Goal: Transaction & Acquisition: Purchase product/service

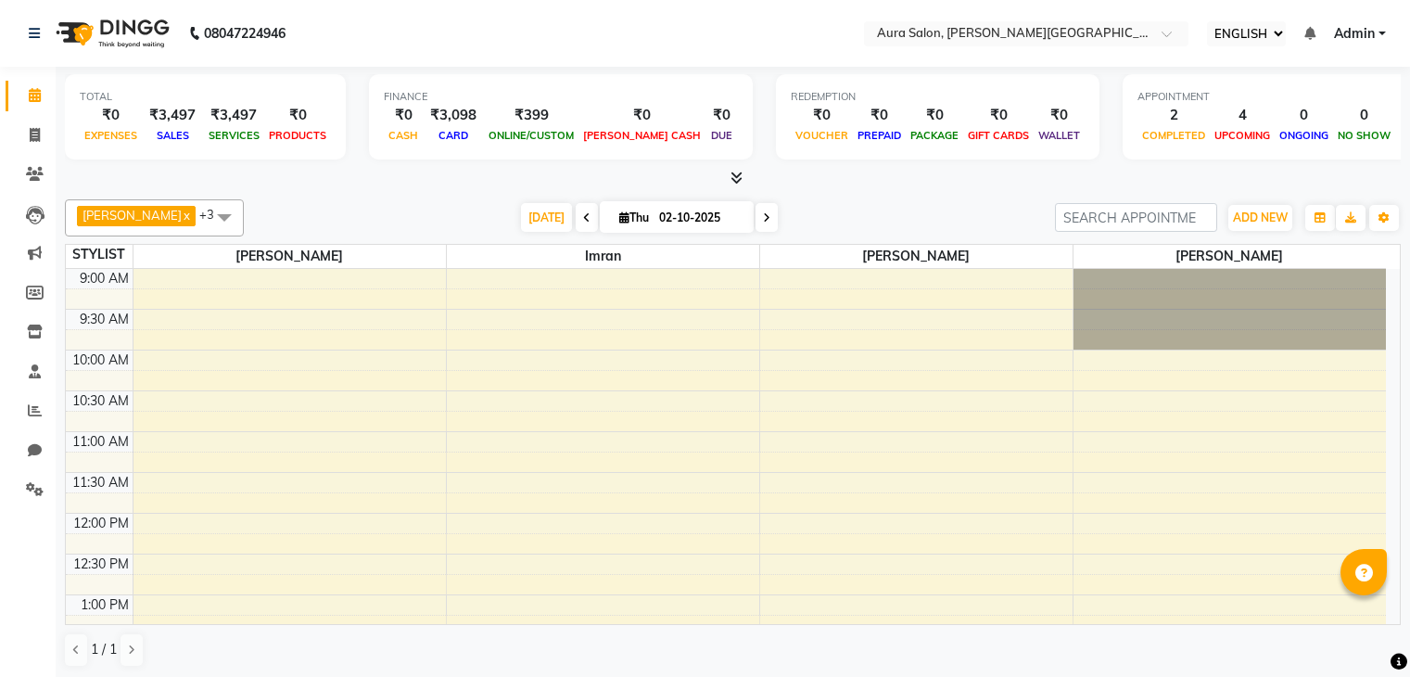
select select "ec"
click at [521, 219] on span "[DATE]" at bounding box center [546, 217] width 51 height 29
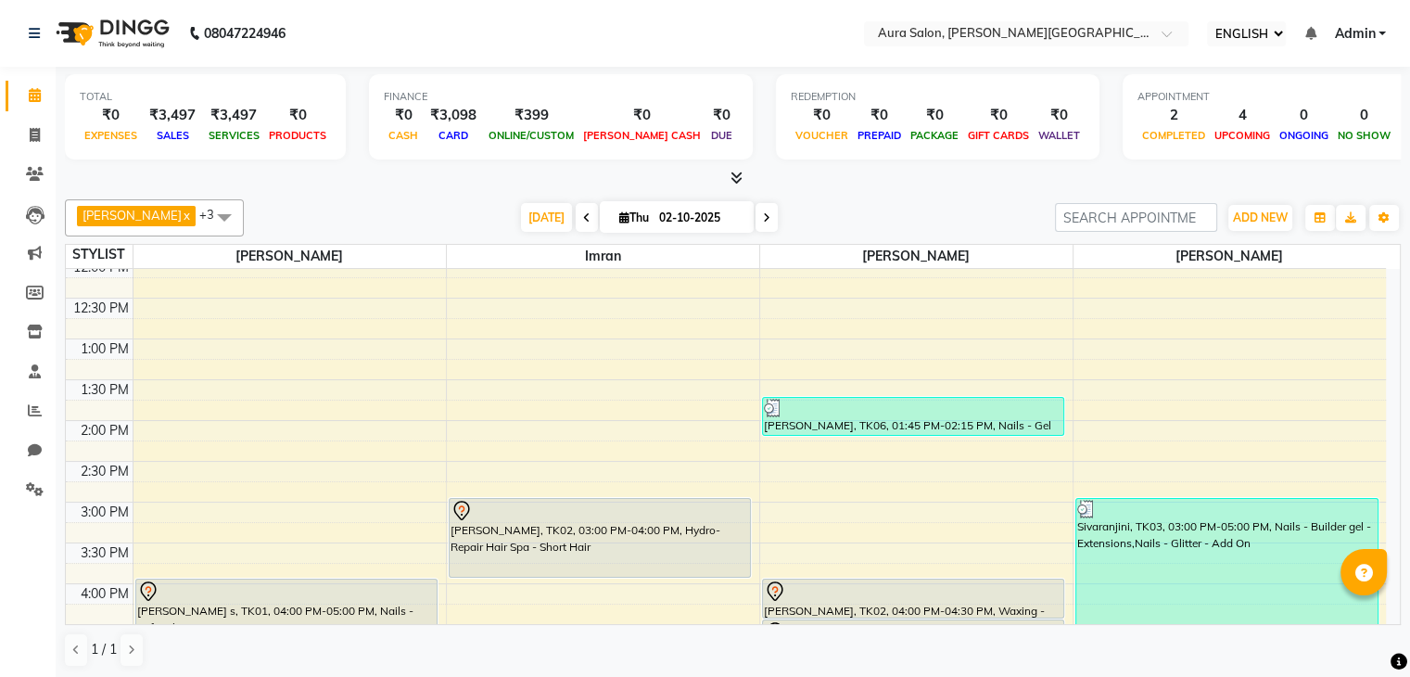
scroll to position [255, 0]
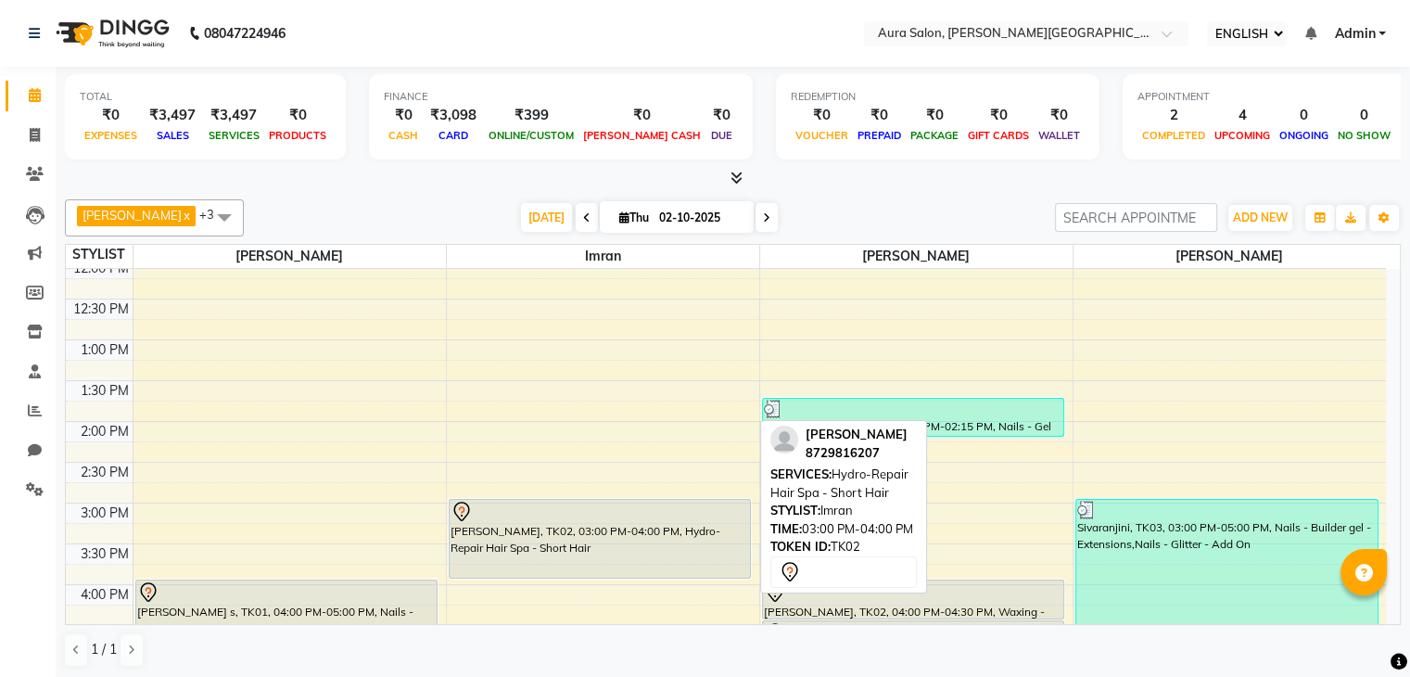
click at [554, 535] on div "[PERSON_NAME], TK02, 03:00 PM-04:00 PM, Hydro-Repair Hair Spa - Short Hair" at bounding box center [600, 539] width 301 height 78
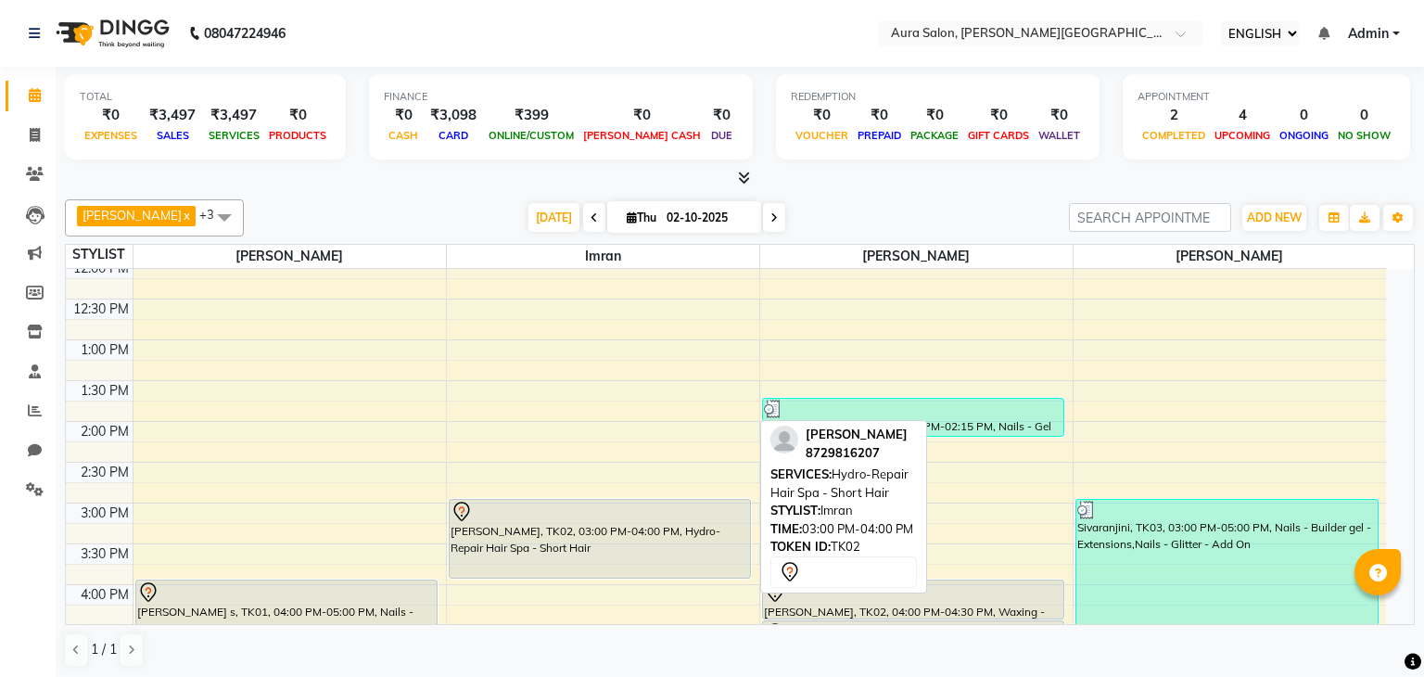
select select "7"
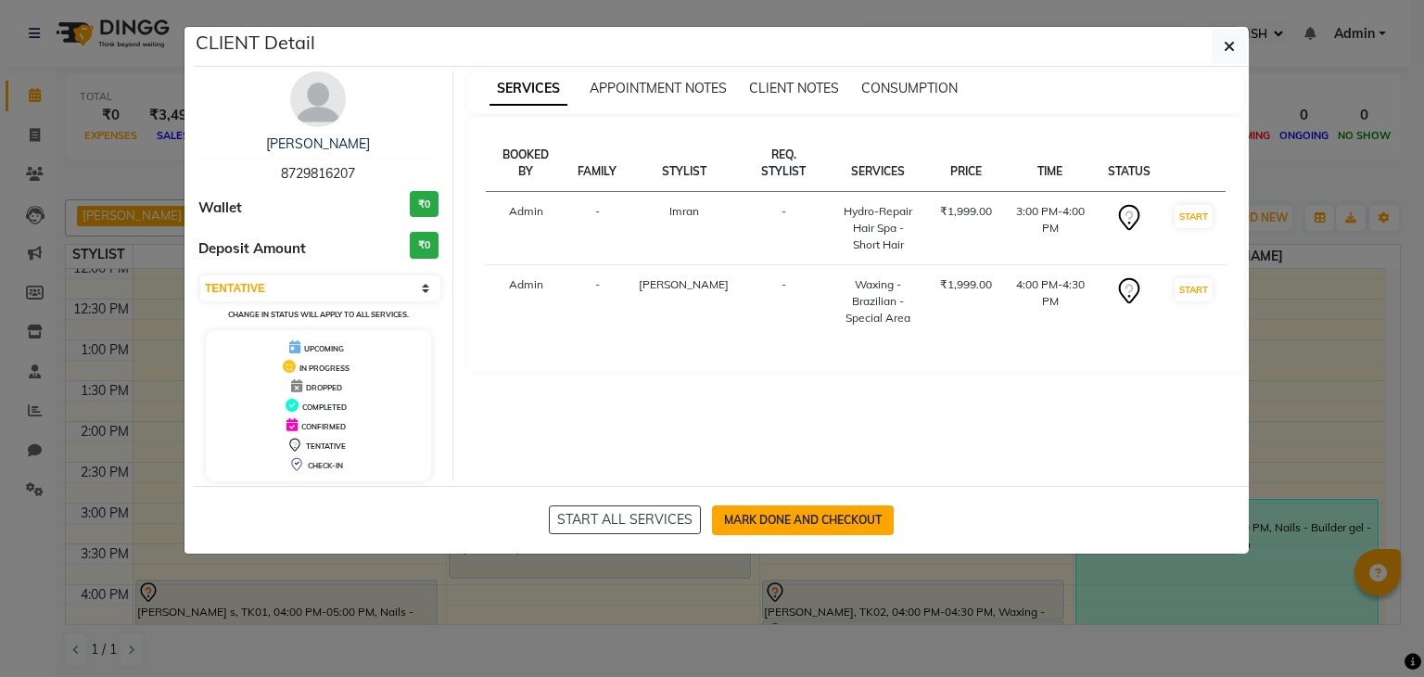
click at [803, 510] on button "MARK DONE AND CHECKOUT" at bounding box center [803, 520] width 182 height 30
select select "7430"
select select "service"
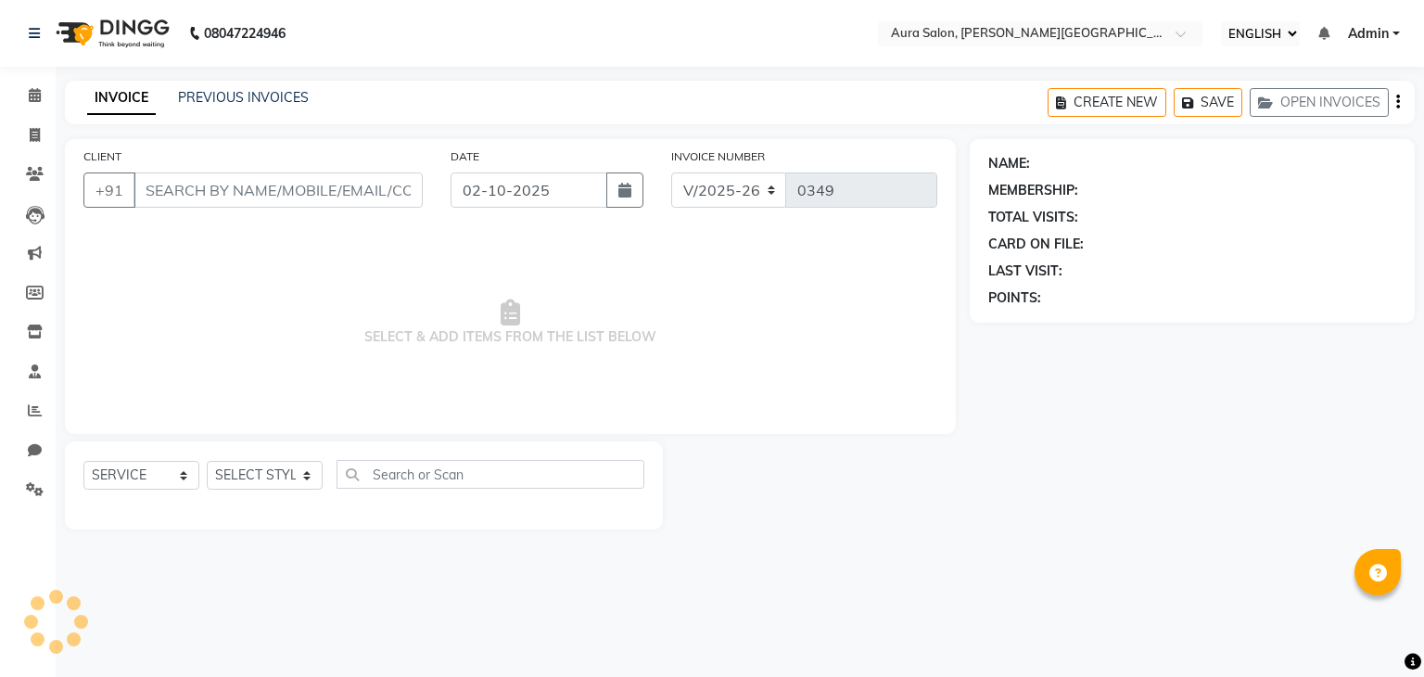
type input "8729816207"
select select "66363"
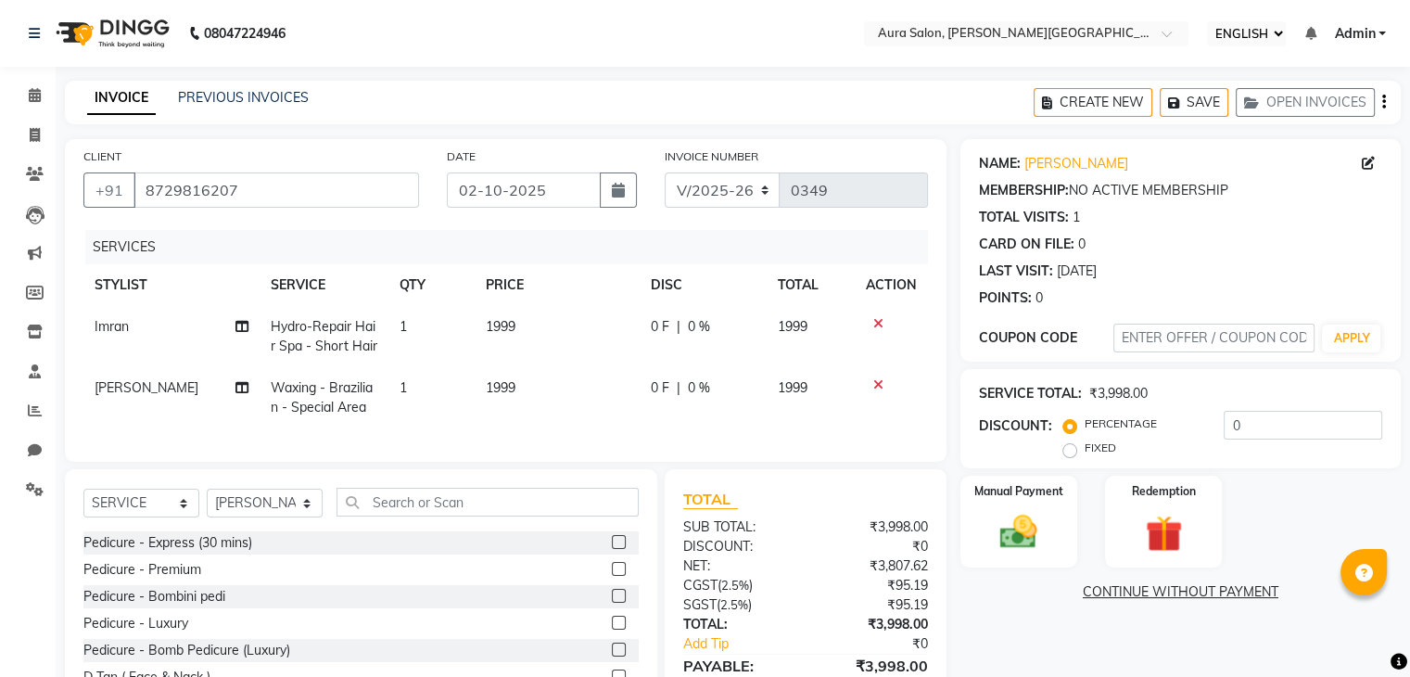
click at [884, 389] on div at bounding box center [891, 384] width 51 height 13
click at [877, 387] on icon at bounding box center [878, 384] width 10 height 13
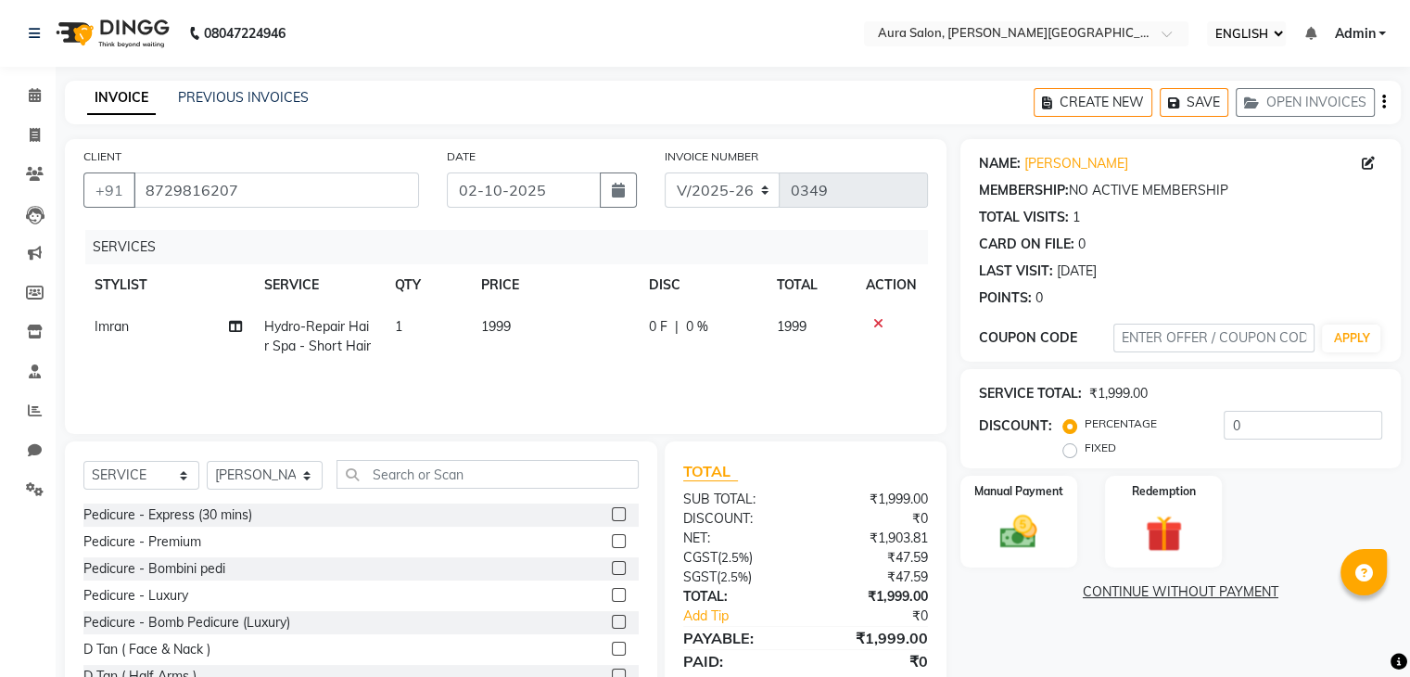
click at [881, 324] on icon at bounding box center [878, 323] width 10 height 13
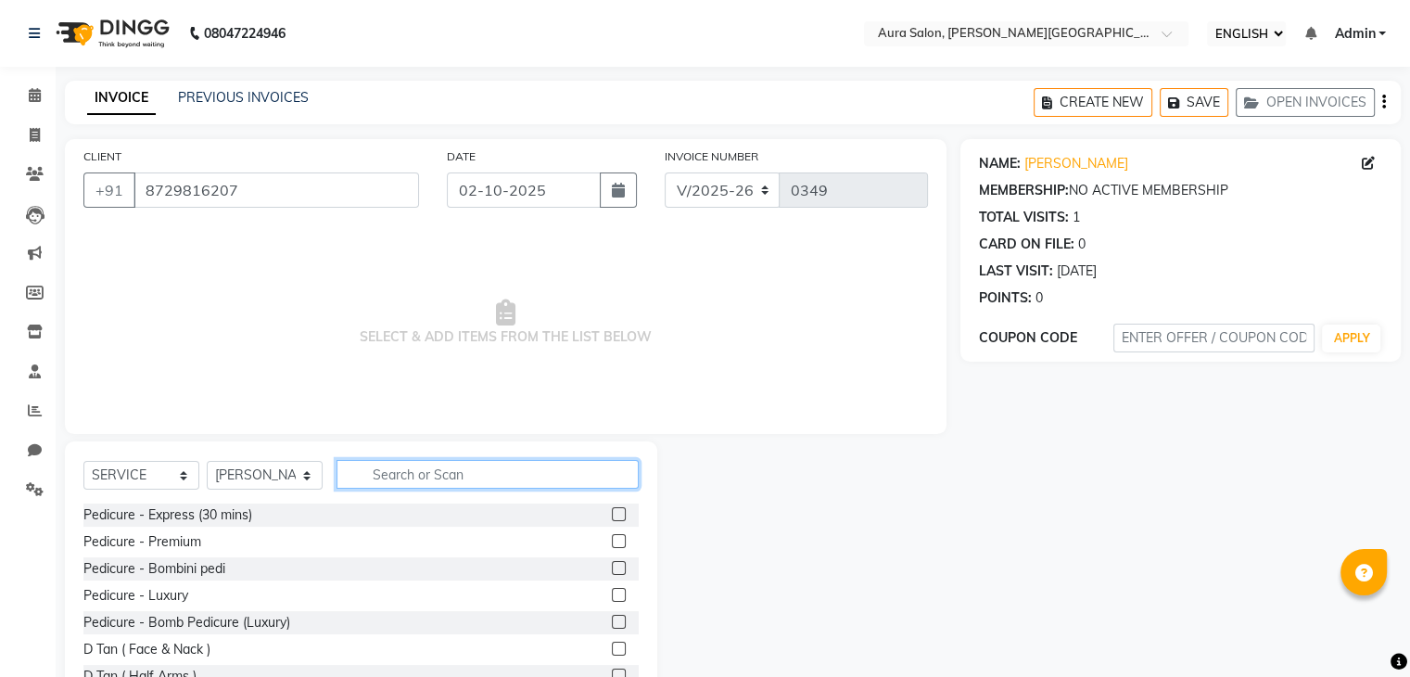
click at [564, 476] on input "text" at bounding box center [487, 474] width 302 height 29
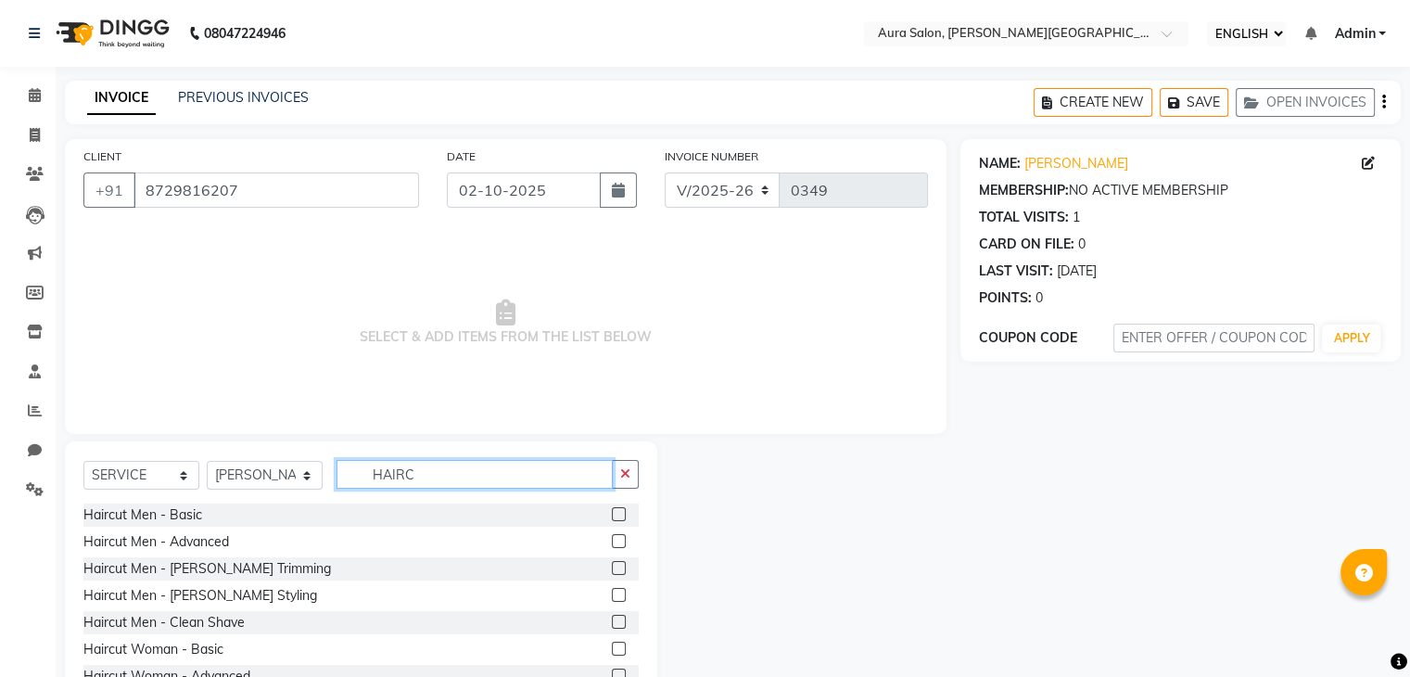
type input "HAIRC"
click at [612, 539] on label at bounding box center [619, 541] width 14 height 14
click at [612, 539] on input "checkbox" at bounding box center [618, 542] width 12 height 12
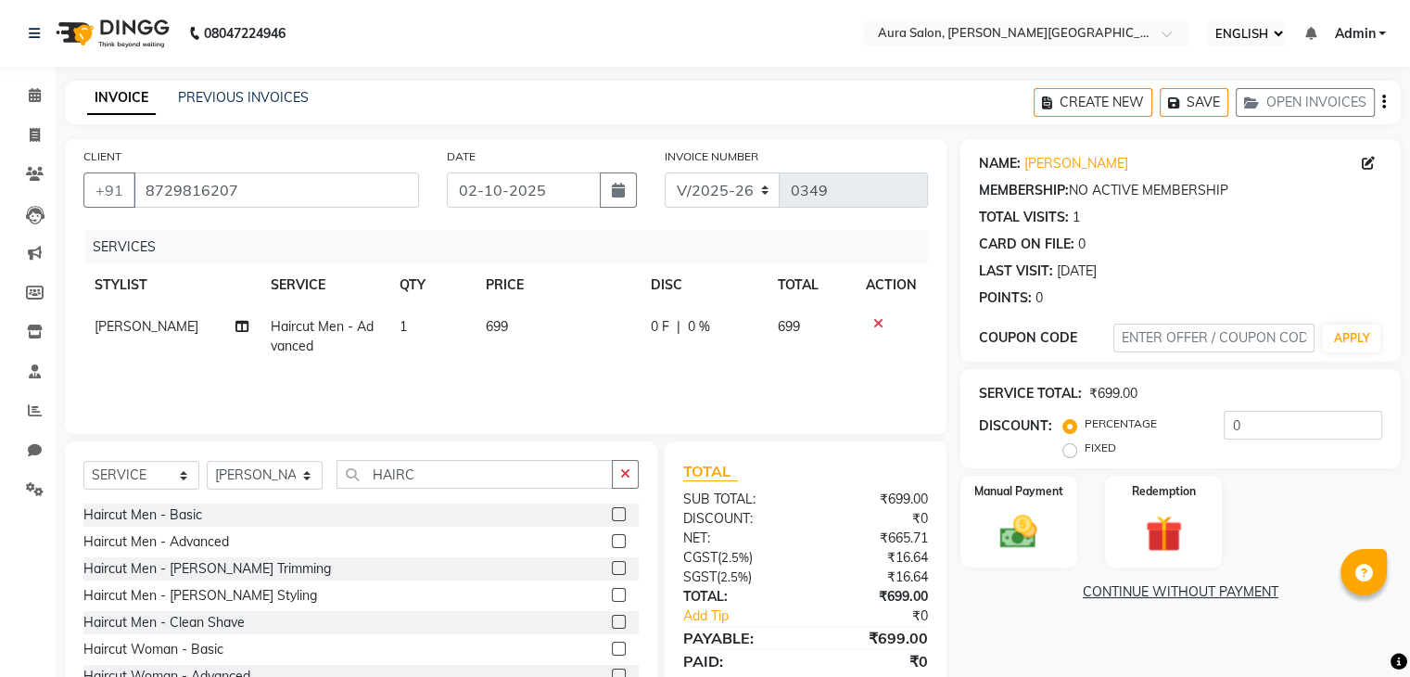
click at [612, 542] on label at bounding box center [619, 541] width 14 height 14
click at [612, 542] on input "checkbox" at bounding box center [618, 542] width 12 height 12
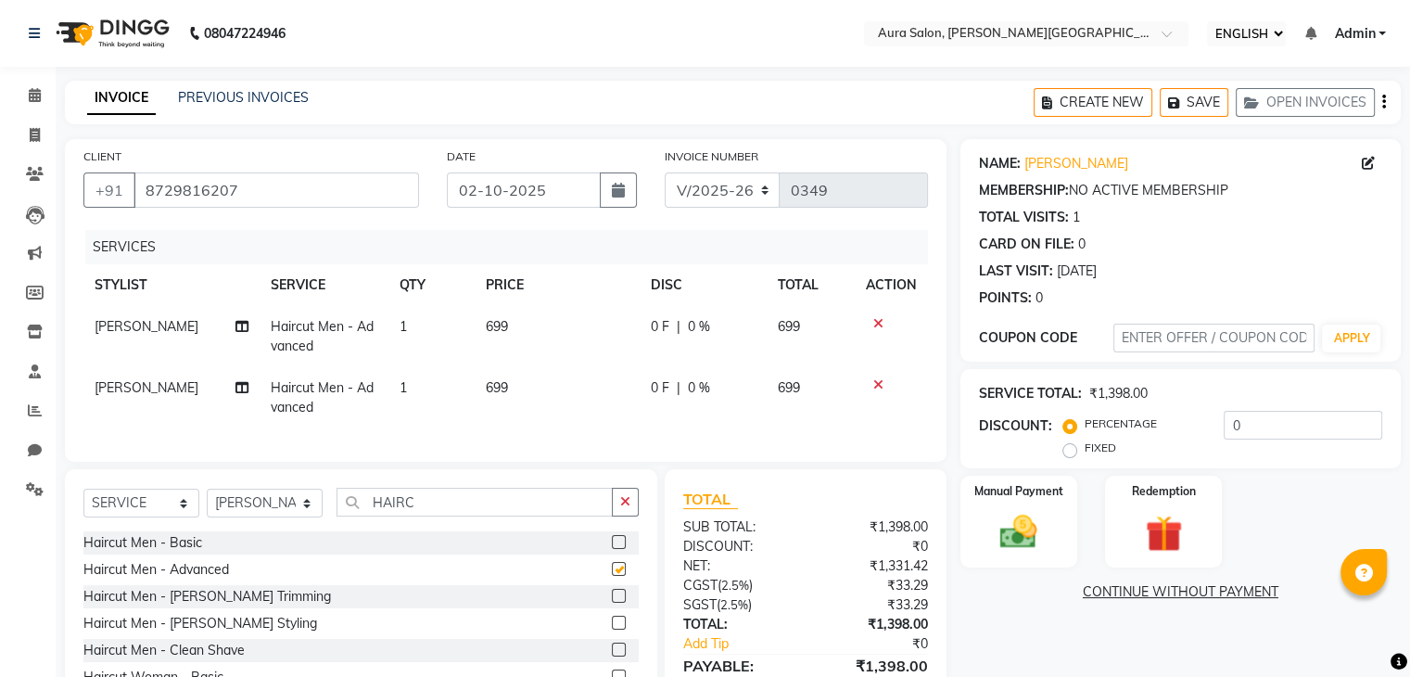
checkbox input "false"
click at [539, 516] on input "HAIRC" at bounding box center [474, 502] width 276 height 29
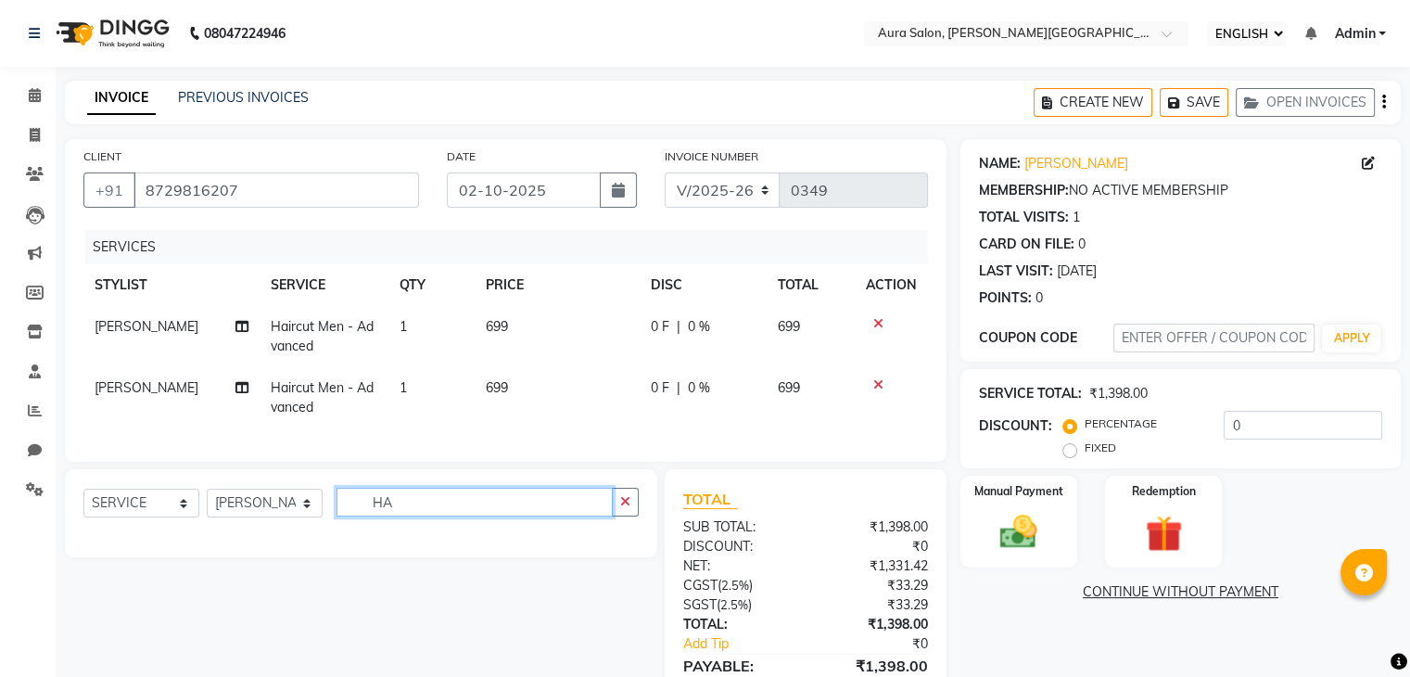
type input "H"
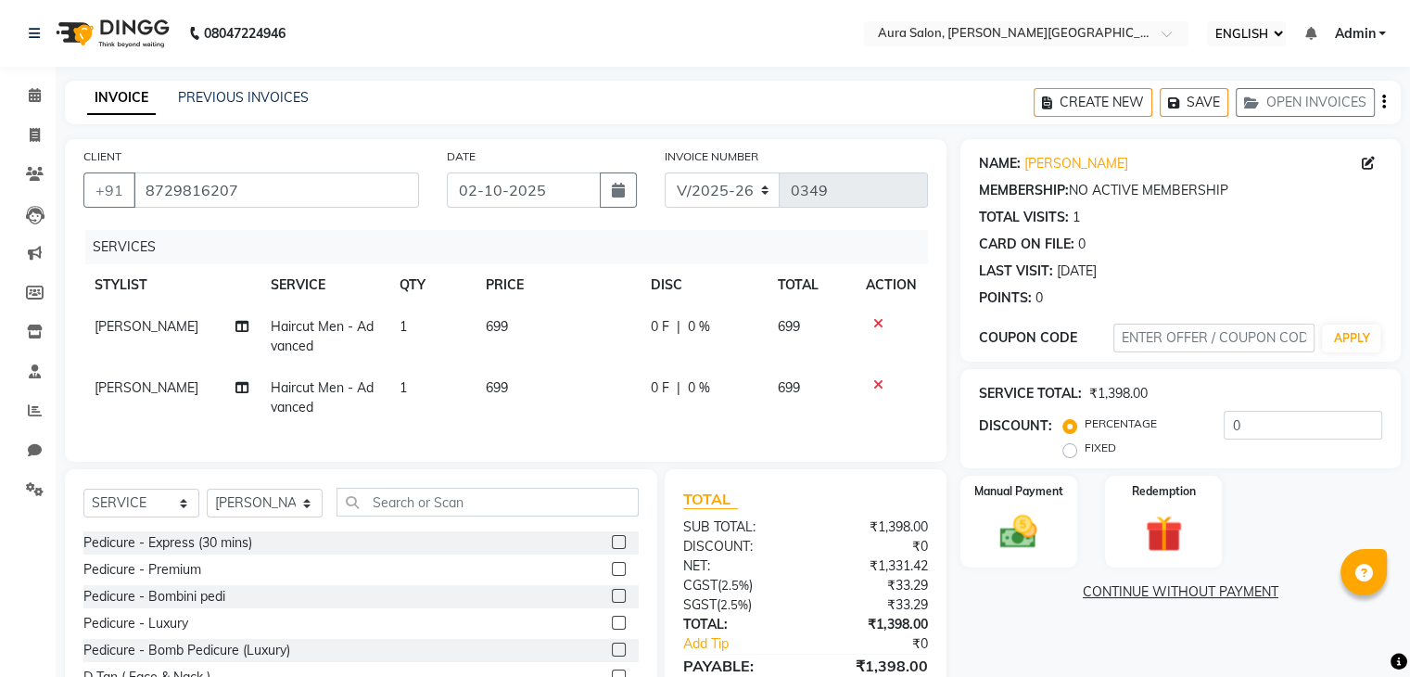
click at [879, 381] on icon at bounding box center [878, 384] width 10 height 13
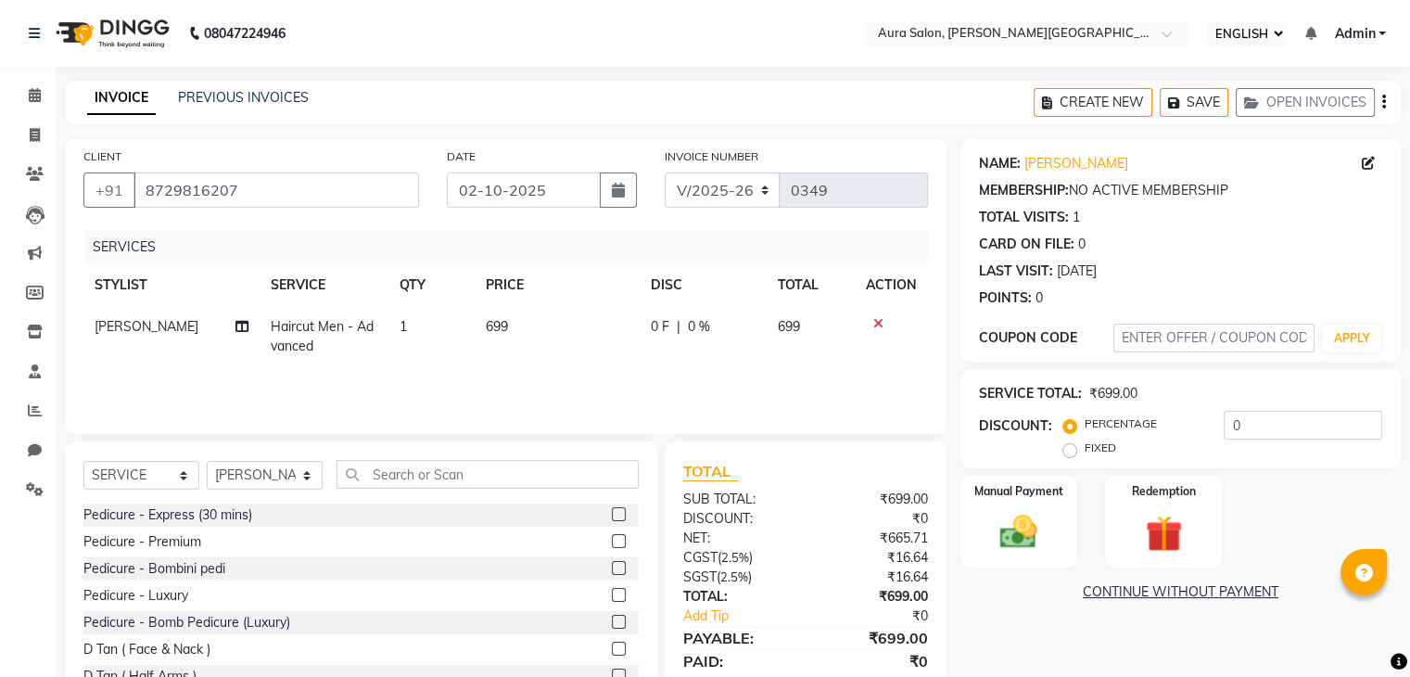
click at [877, 324] on icon at bounding box center [878, 323] width 10 height 13
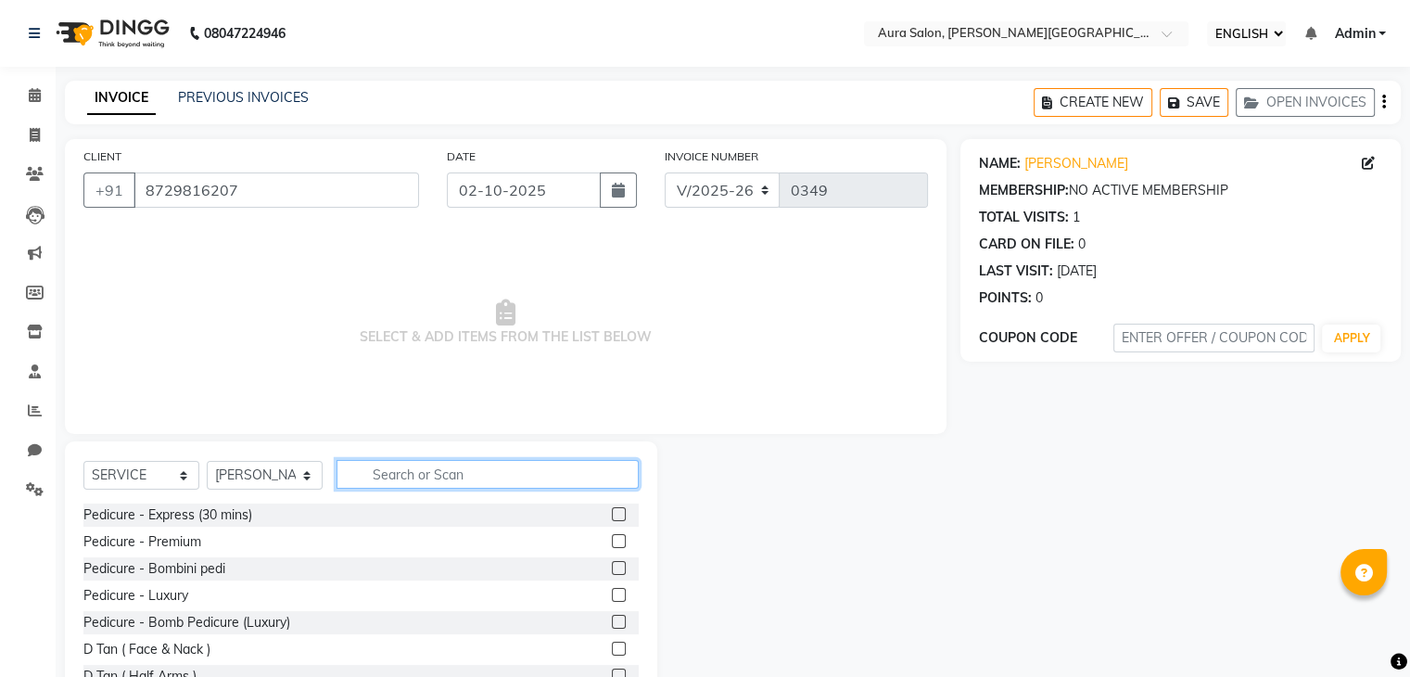
click at [464, 476] on input "text" at bounding box center [487, 474] width 302 height 29
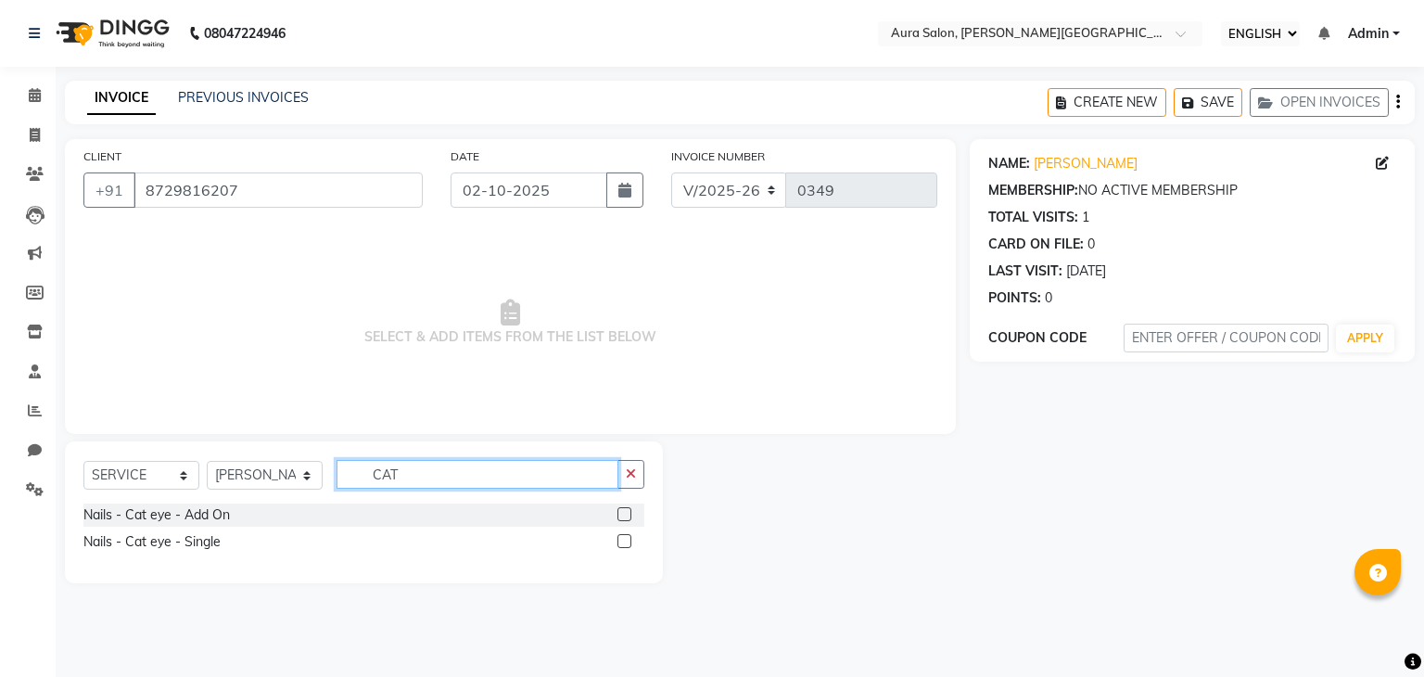
type input "CAT"
click at [622, 516] on label at bounding box center [624, 514] width 14 height 14
click at [622, 516] on input "checkbox" at bounding box center [623, 515] width 12 height 12
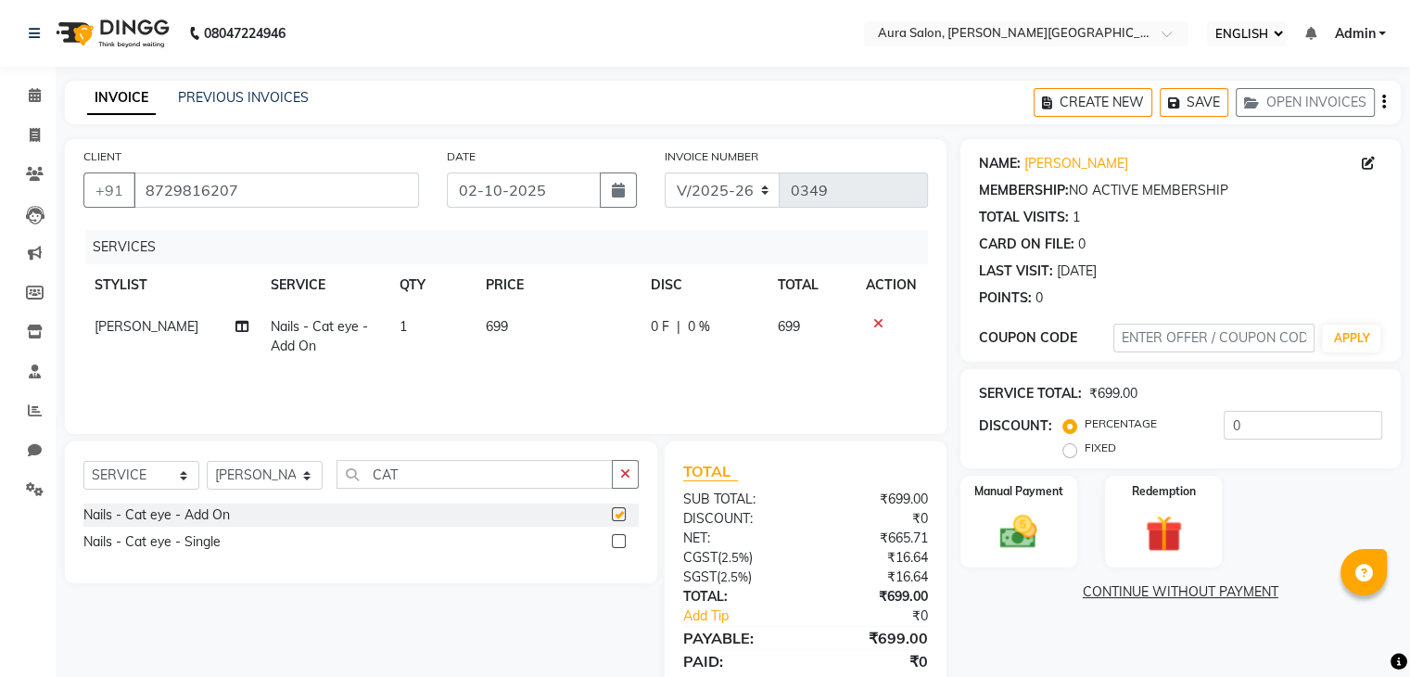
checkbox input "false"
click at [505, 328] on td "699" at bounding box center [558, 336] width 166 height 61
select select "66363"
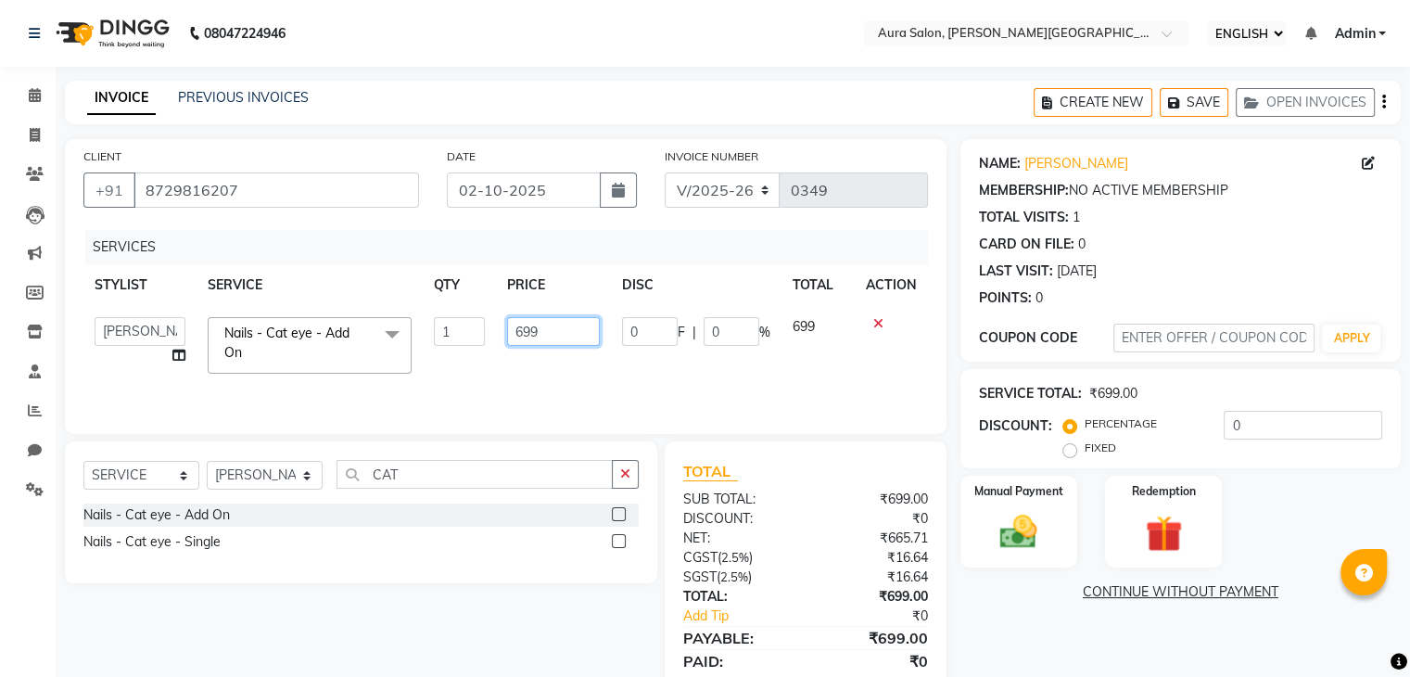
click at [519, 332] on input "699" at bounding box center [553, 331] width 93 height 29
type input "999"
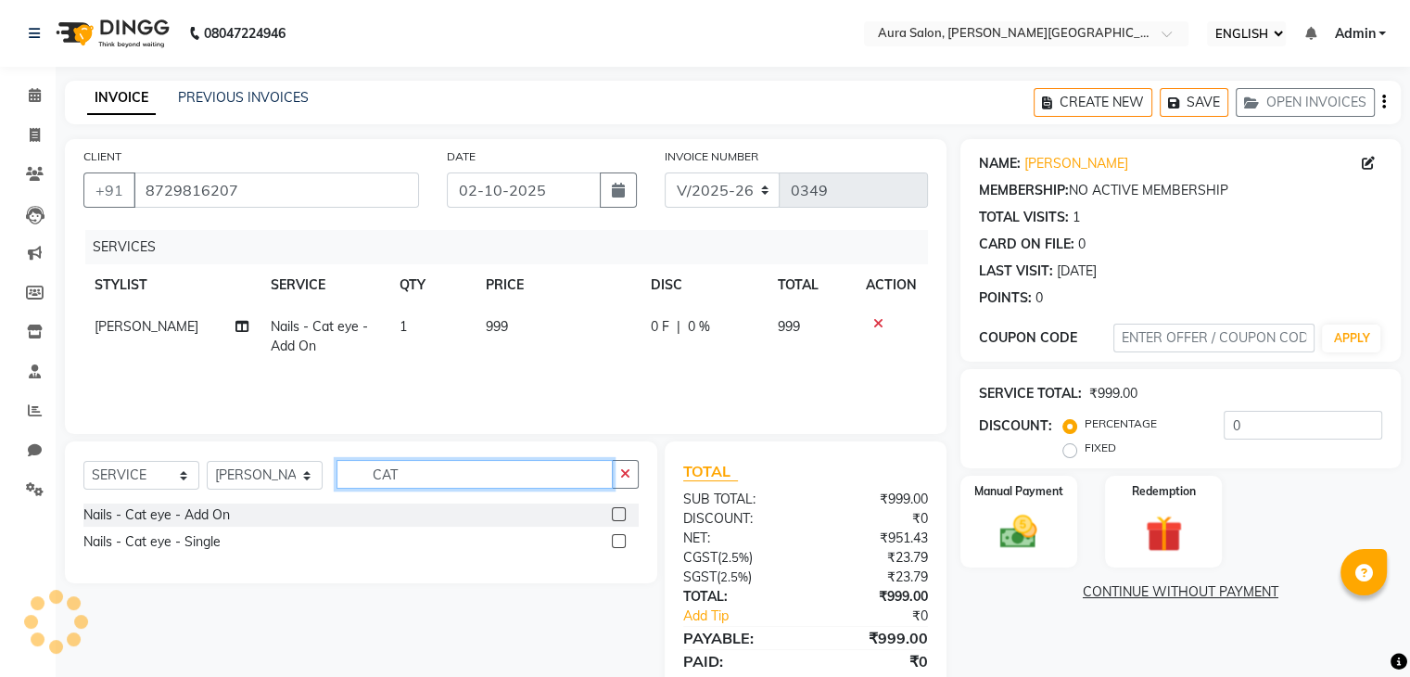
click at [509, 472] on input "CAT" at bounding box center [474, 474] width 276 height 29
type input "C"
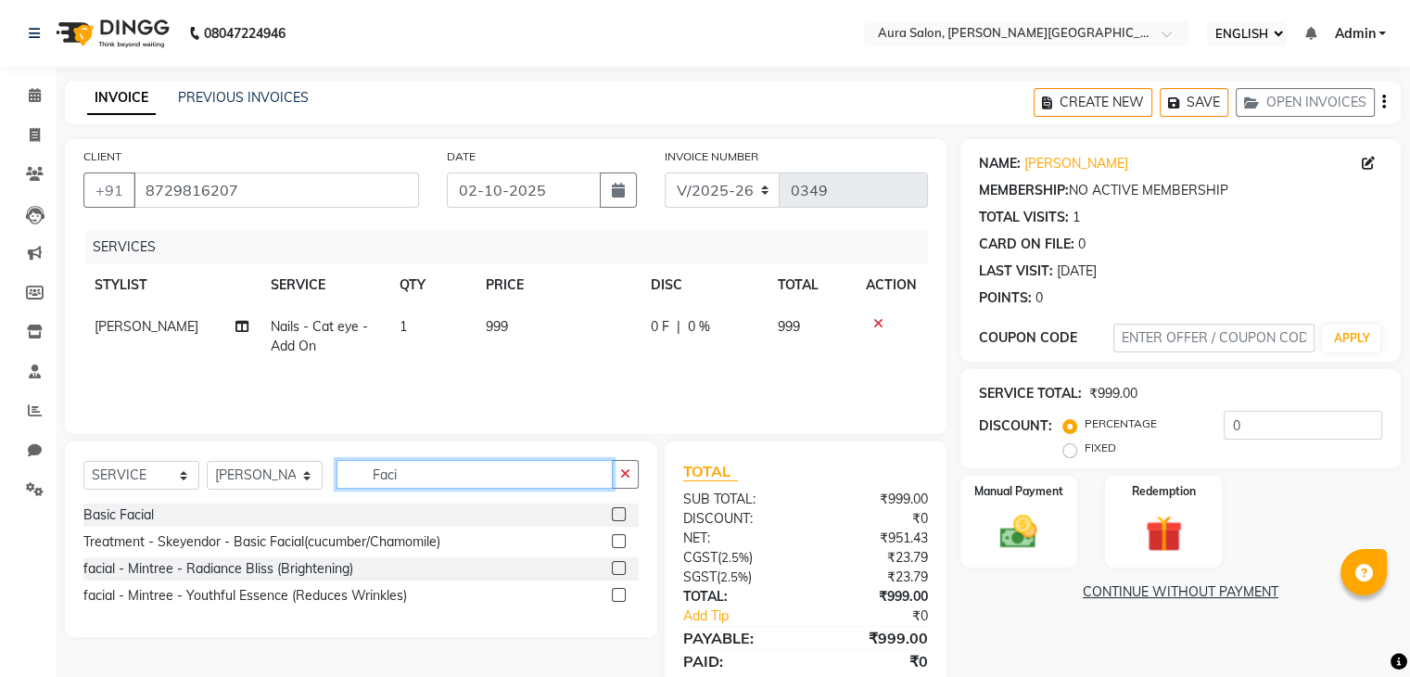
type input "Faci"
click at [616, 539] on label at bounding box center [619, 541] width 14 height 14
click at [616, 539] on input "checkbox" at bounding box center [618, 542] width 12 height 12
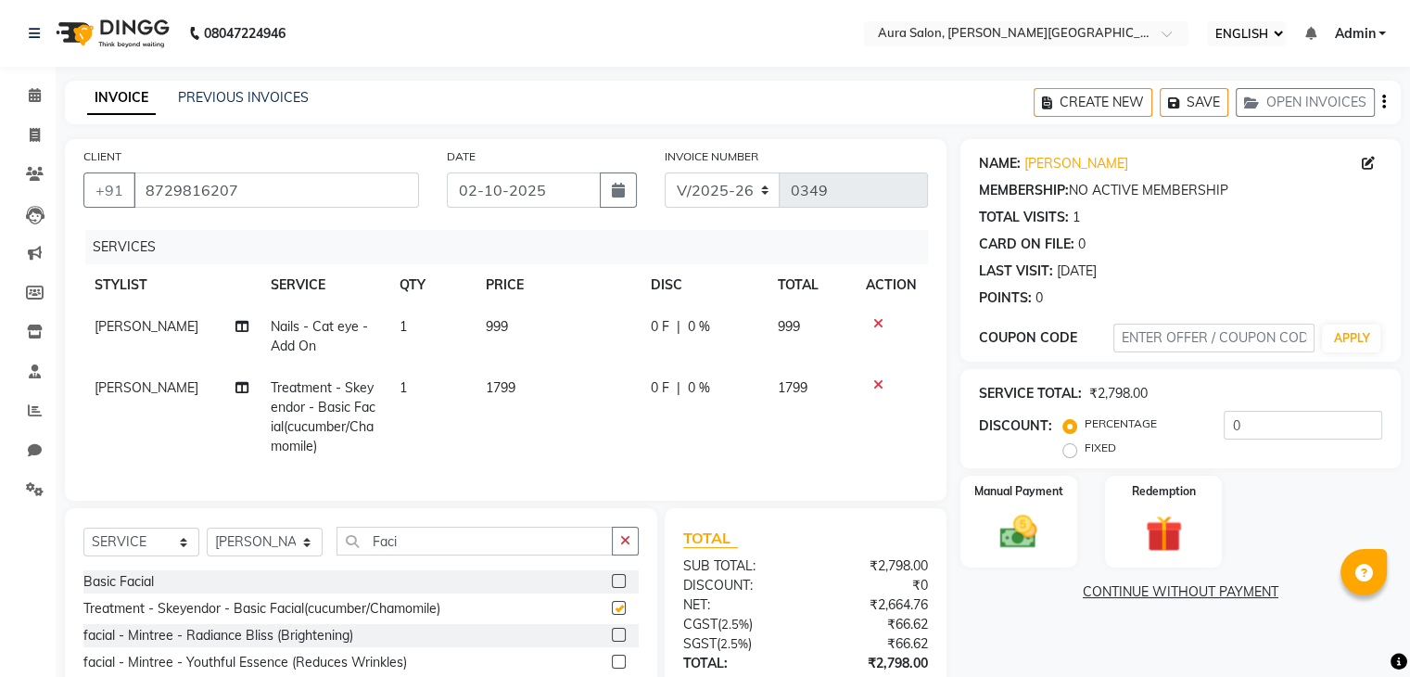
checkbox input "false"
click at [565, 555] on input "Faci" at bounding box center [474, 541] width 276 height 29
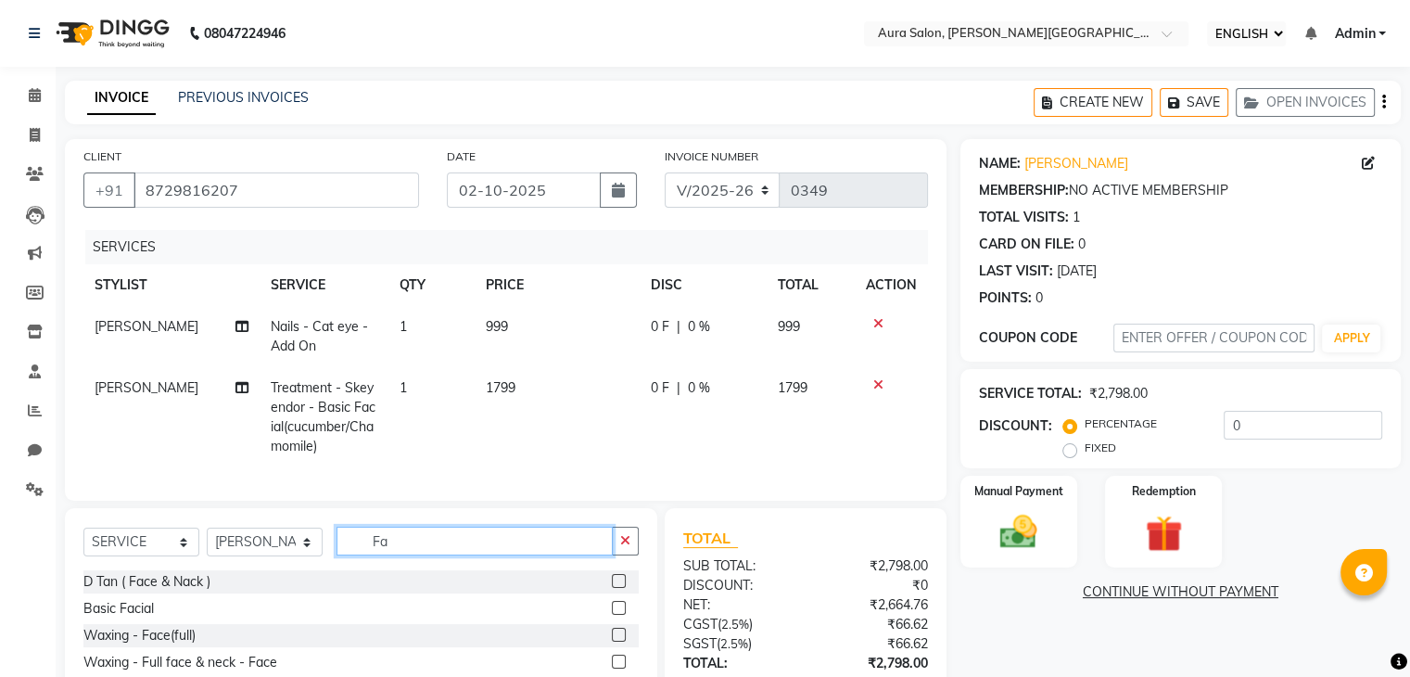
type input "F"
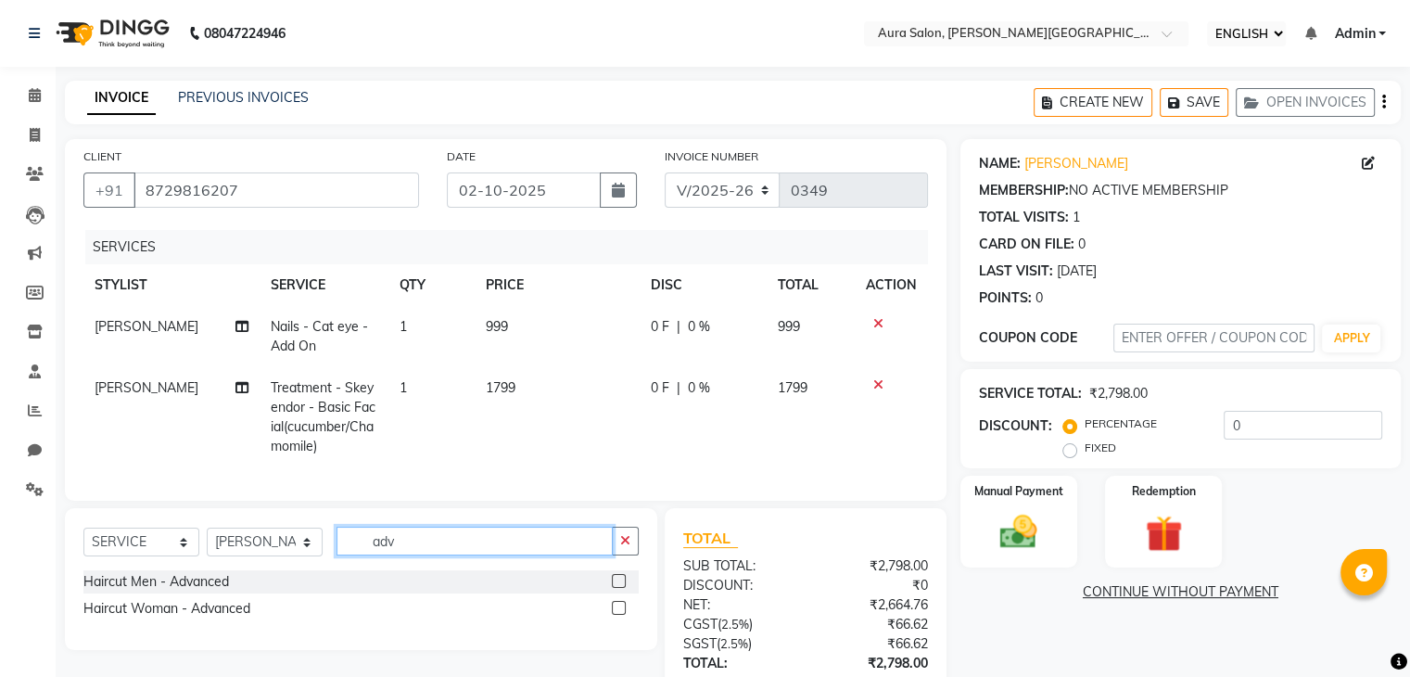
type input "adv"
click at [618, 615] on label at bounding box center [619, 608] width 14 height 14
click at [618, 615] on input "checkbox" at bounding box center [618, 609] width 12 height 12
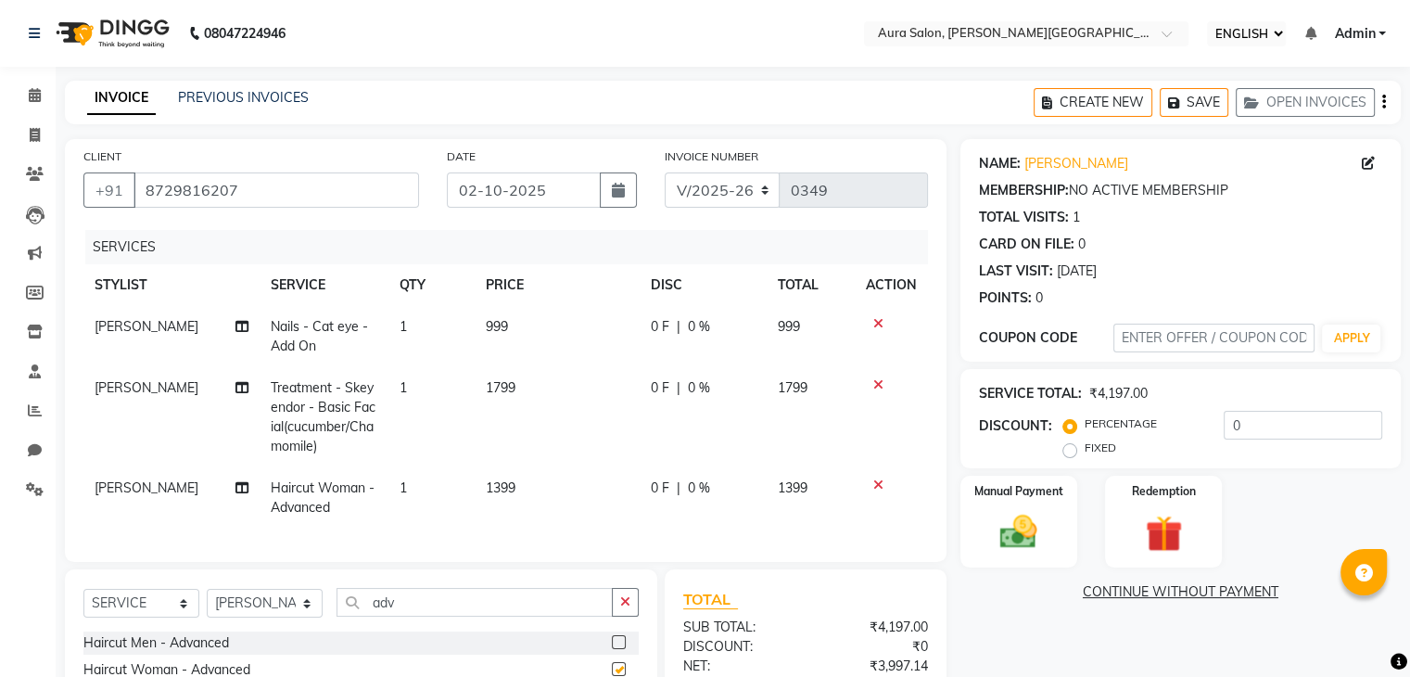
checkbox input "false"
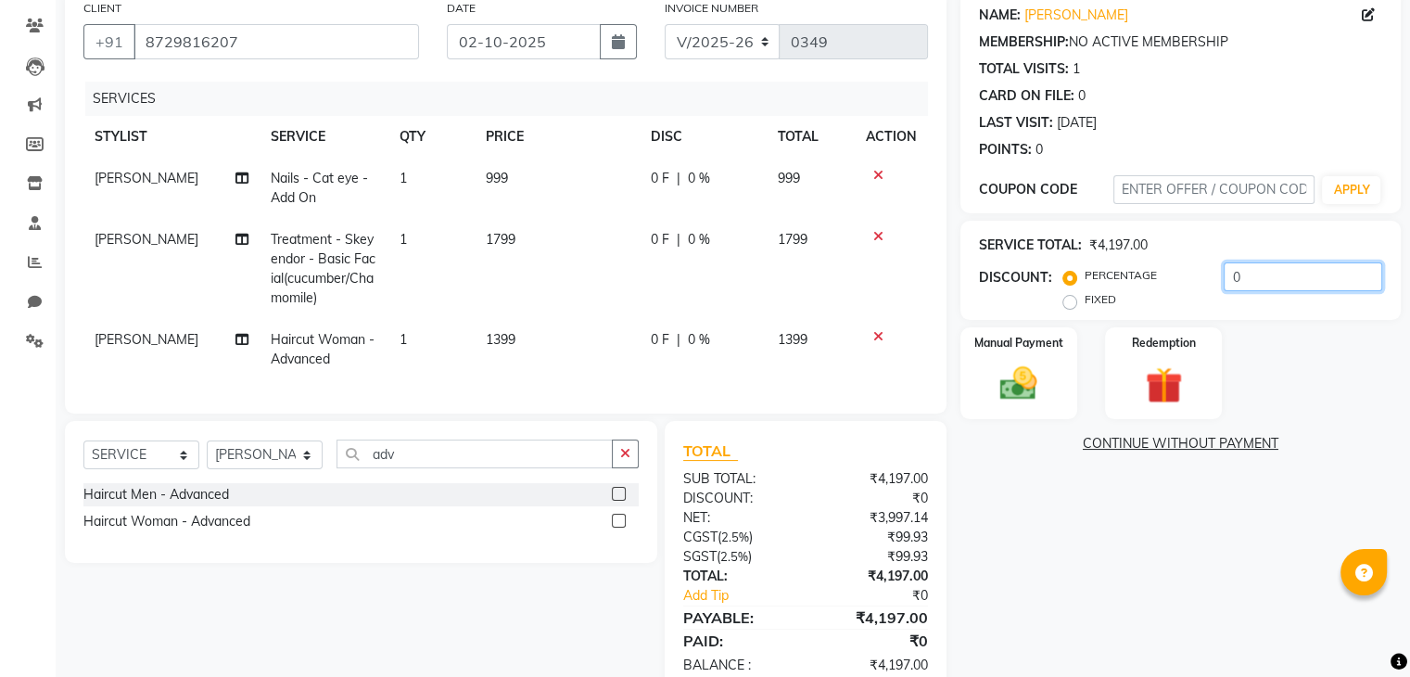
click at [1250, 271] on input "0" at bounding box center [1303, 276] width 159 height 29
type input "015"
click at [111, 185] on span "[PERSON_NAME]" at bounding box center [147, 178] width 104 height 17
select select "66363"
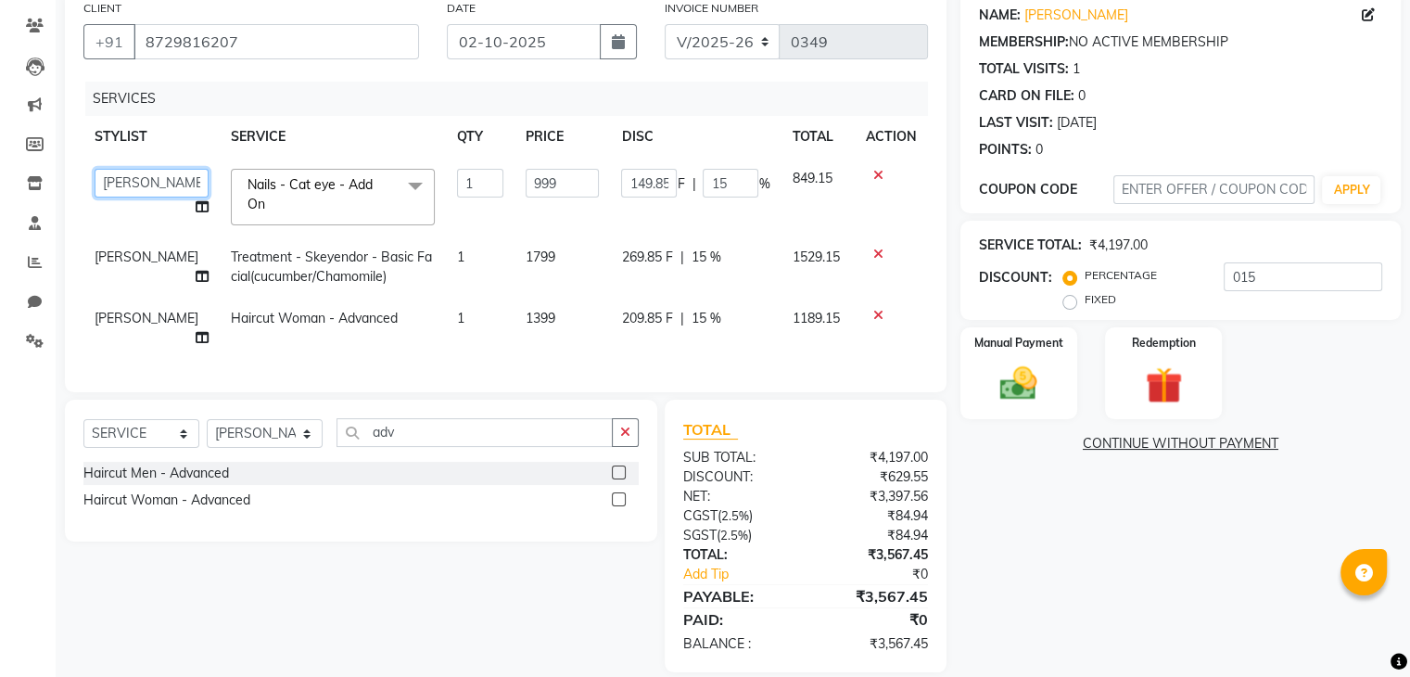
click at [113, 185] on select "Boi [PERSON_NAME] [PERSON_NAME] [PERSON_NAME] [PERSON_NAME]" at bounding box center [152, 183] width 114 height 29
click at [119, 316] on td "[PERSON_NAME]" at bounding box center [151, 328] width 136 height 61
select select "66363"
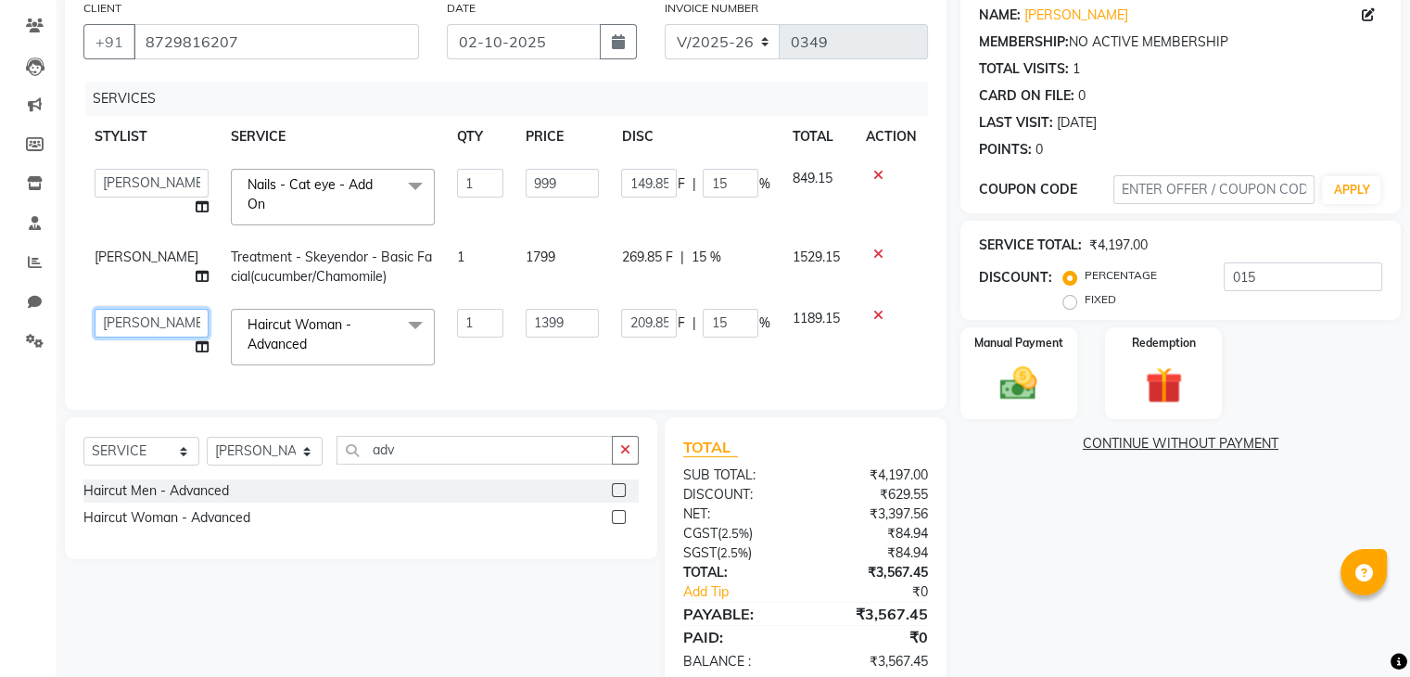
click at [119, 316] on select "Boi [PERSON_NAME] [PERSON_NAME] [PERSON_NAME] [PERSON_NAME]" at bounding box center [152, 323] width 114 height 29
select select "66362"
click at [1027, 336] on label "Manual Payment" at bounding box center [1018, 342] width 93 height 18
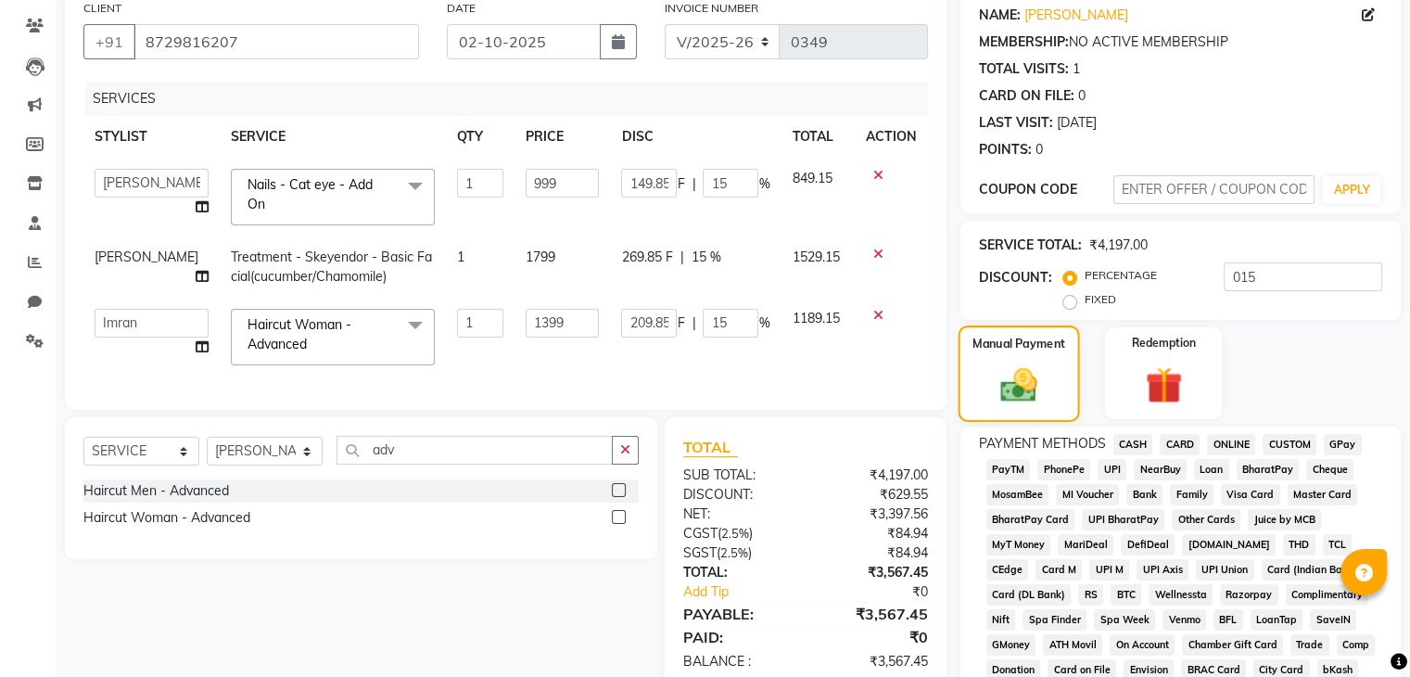
click at [1034, 366] on img at bounding box center [1018, 384] width 59 height 43
click at [1180, 445] on span "CARD" at bounding box center [1180, 444] width 40 height 21
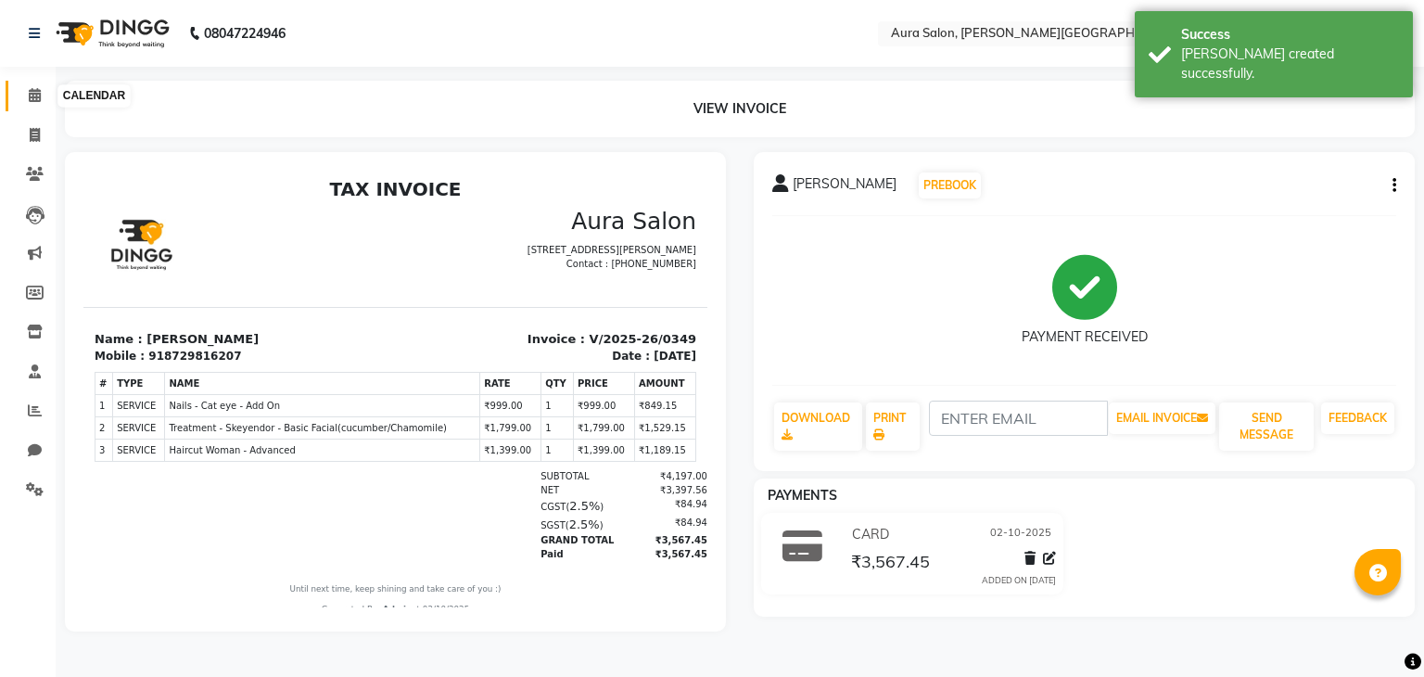
click at [23, 96] on span at bounding box center [35, 95] width 32 height 21
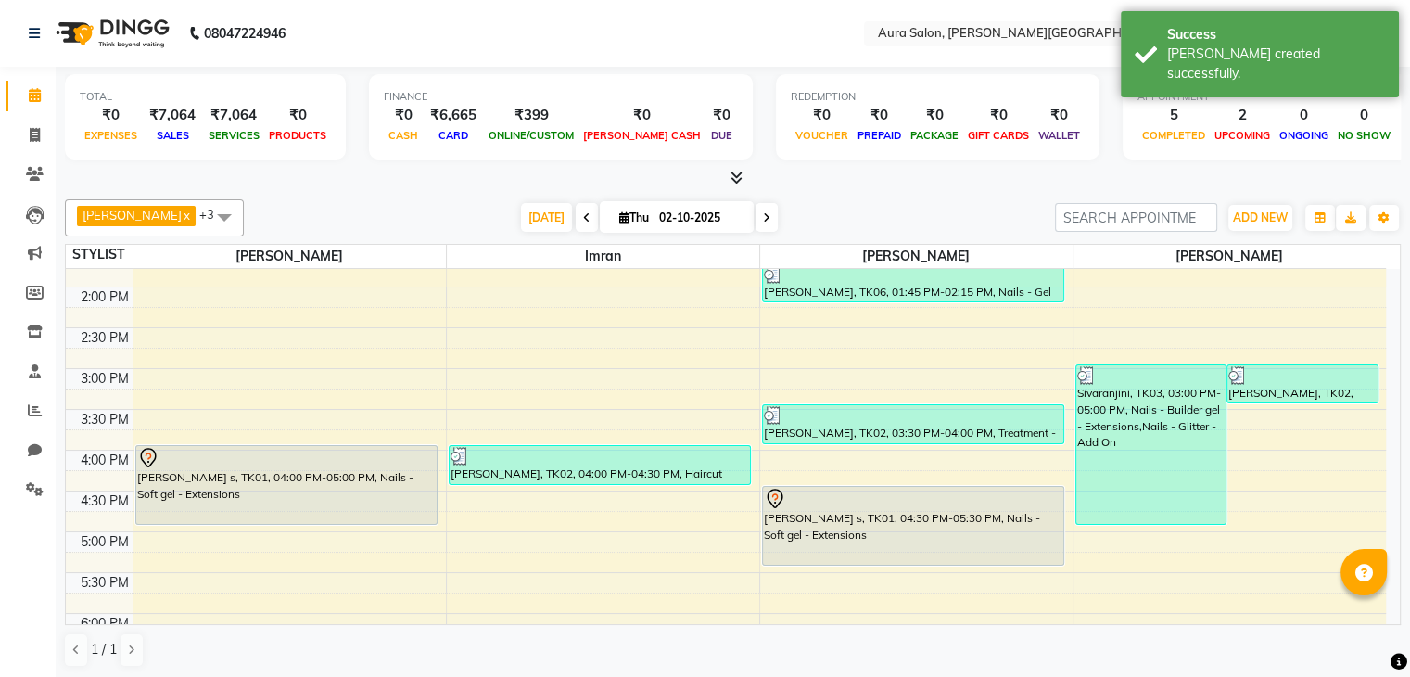
scroll to position [386, 0]
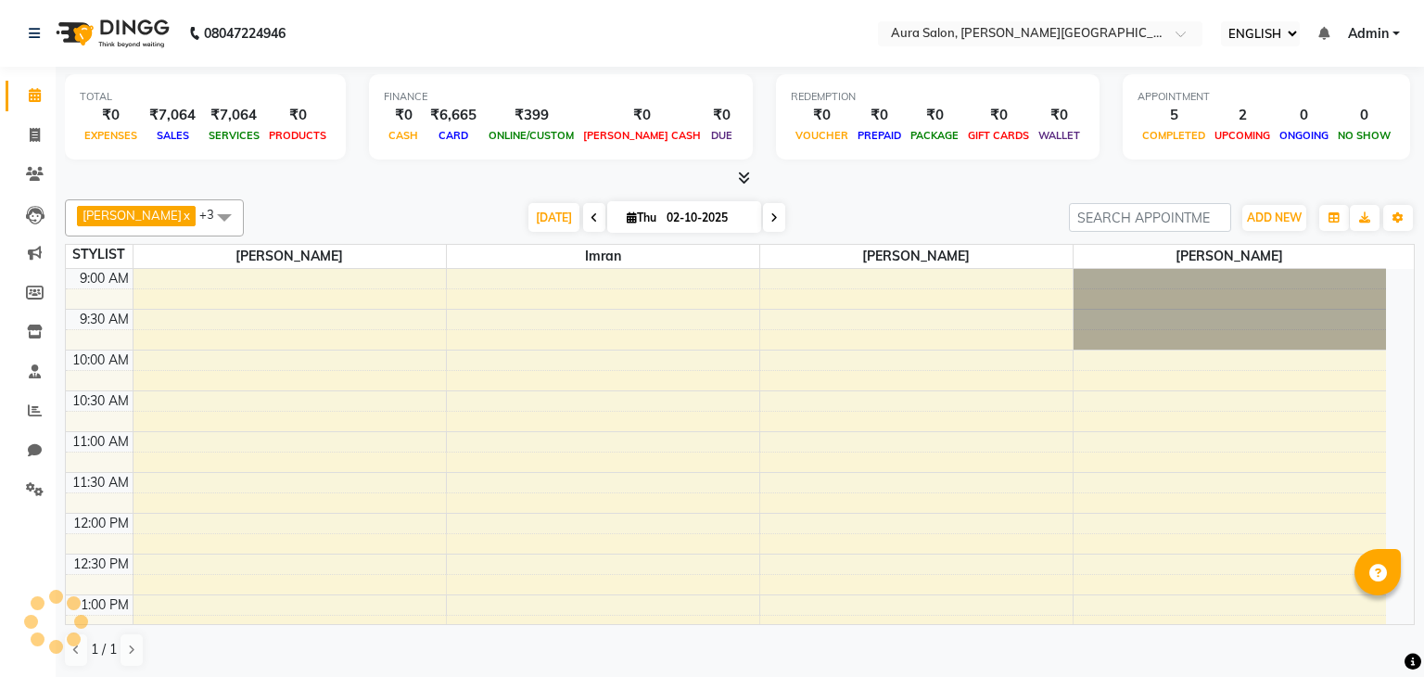
select select "ec"
